Goal: Task Accomplishment & Management: Use online tool/utility

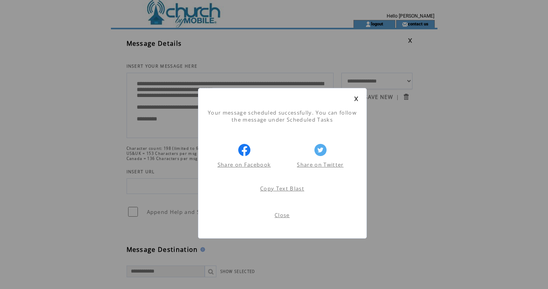
scroll to position [0, 0]
click at [355, 98] on link at bounding box center [356, 98] width 5 height 5
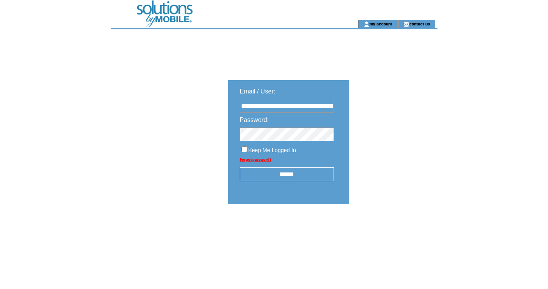
type input "**********"
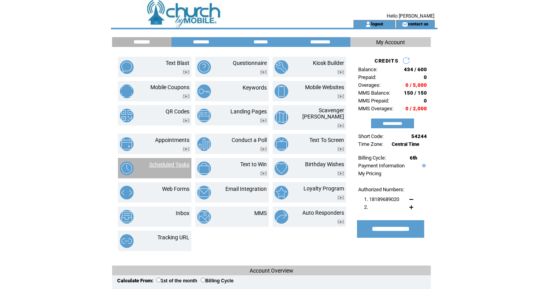
click at [167, 161] on link "Scheduled Tasks" at bounding box center [169, 164] width 40 height 6
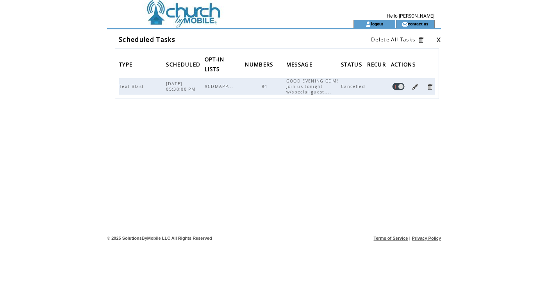
click at [416, 86] on link at bounding box center [415, 86] width 7 height 7
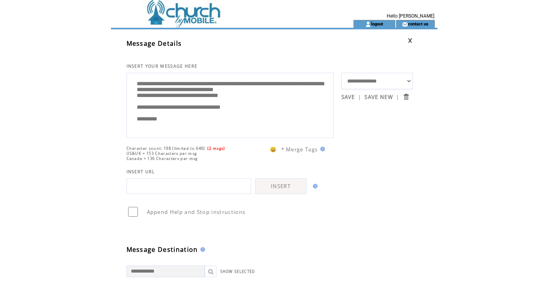
scroll to position [16, 0]
drag, startPoint x: 138, startPoint y: 85, endPoint x: 157, endPoint y: 139, distance: 57.4
click at [199, 14] on td at bounding box center [218, 10] width 214 height 20
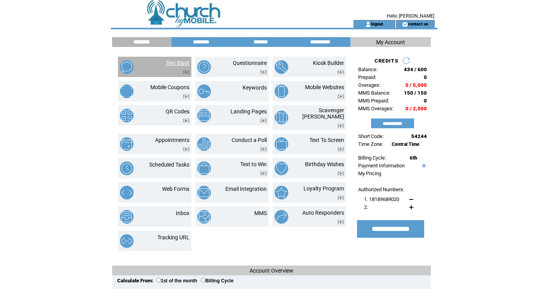
click at [176, 61] on link "Text Blast" at bounding box center [178, 63] width 24 height 6
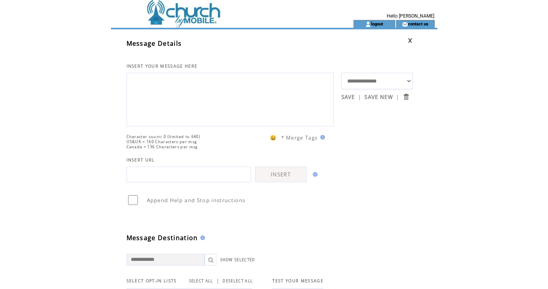
click at [175, 80] on textarea at bounding box center [230, 98] width 198 height 47
paste textarea "**********"
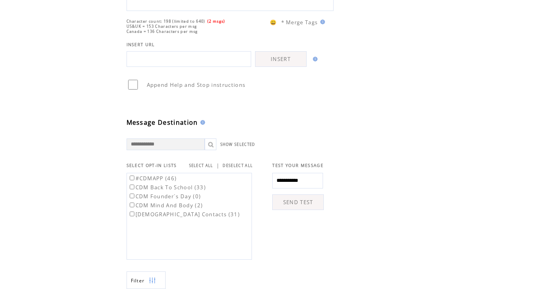
scroll to position [128, 0]
type textarea "**********"
click at [207, 165] on link "SELECT ALL" at bounding box center [201, 164] width 24 height 5
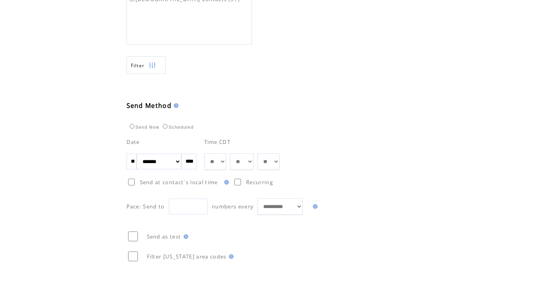
scroll to position [346, 0]
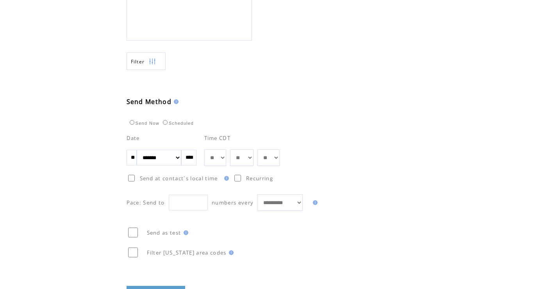
select select "*"
select select "**"
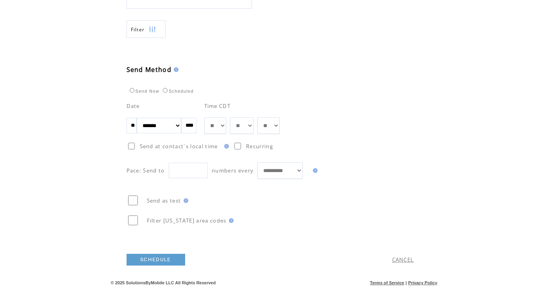
scroll to position [382, 0]
click at [162, 259] on link "SCHEDULE" at bounding box center [156, 259] width 59 height 12
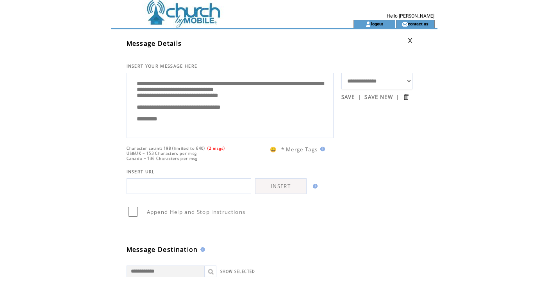
scroll to position [0, 0]
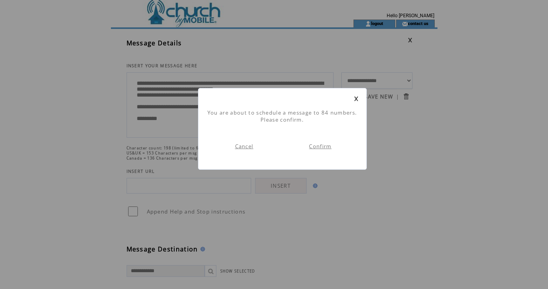
click at [320, 149] on link "Confirm" at bounding box center [320, 146] width 22 height 7
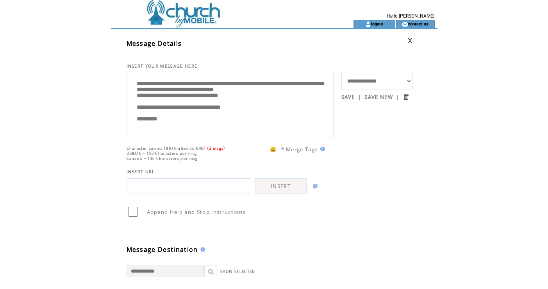
scroll to position [0, 0]
